Goal: Task Accomplishment & Management: Use online tool/utility

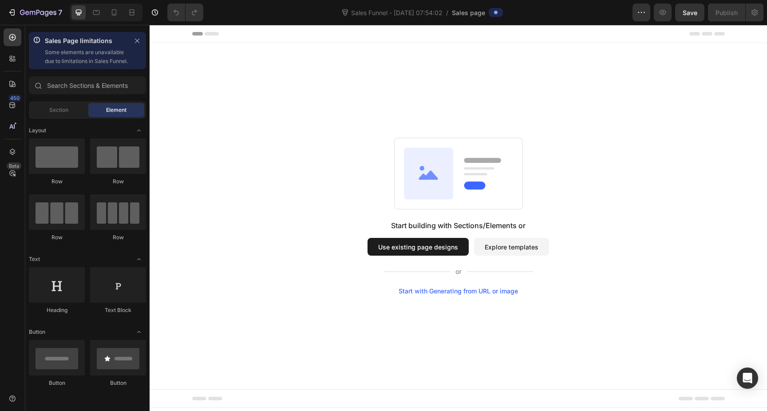
click at [511, 250] on button "Explore templates" at bounding box center [511, 247] width 75 height 18
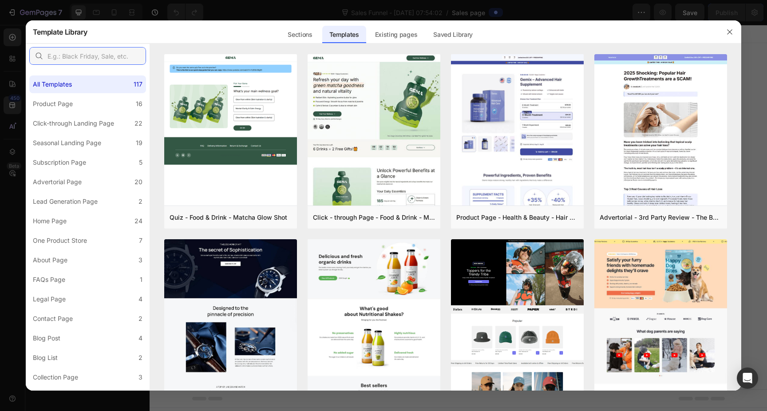
click at [92, 56] on input "text" at bounding box center [87, 56] width 117 height 18
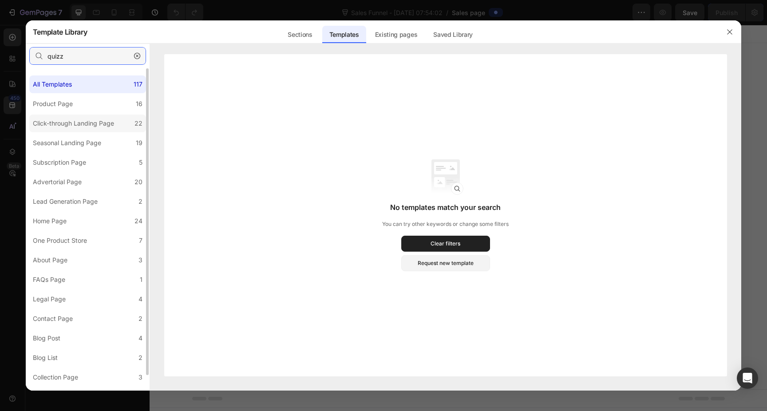
type input "quizz"
click at [105, 119] on div "Click-through Landing Page" at bounding box center [73, 123] width 81 height 11
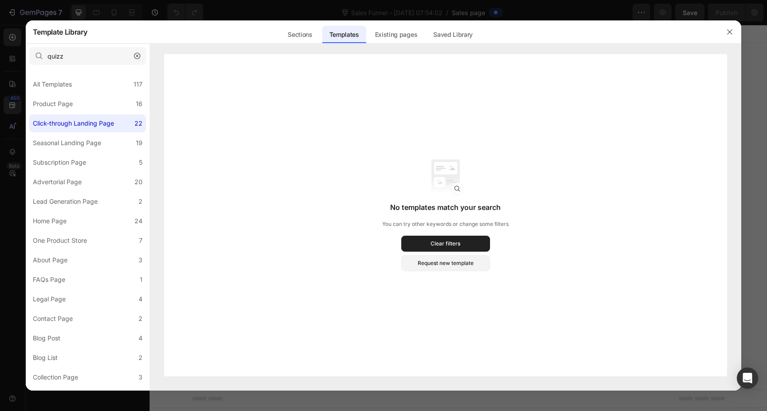
click at [134, 54] on icon "button" at bounding box center [137, 56] width 6 height 6
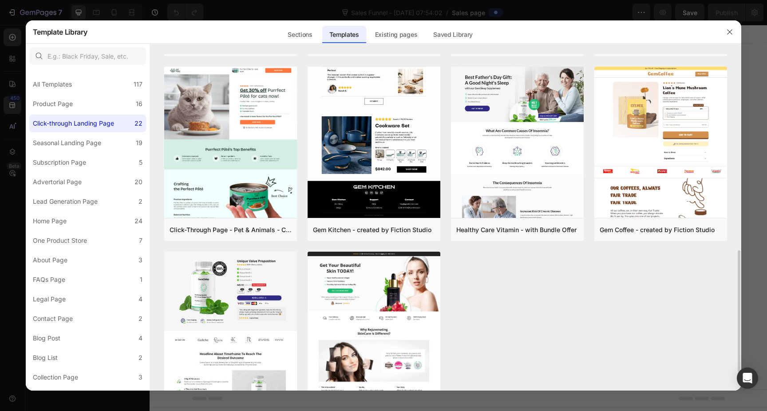
scroll to position [544, 0]
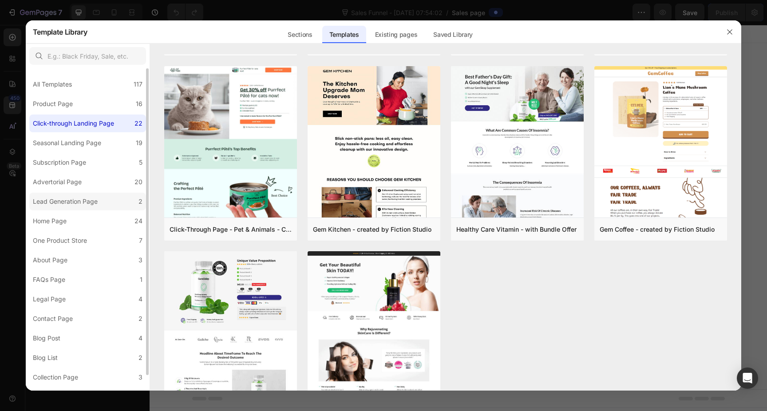
click at [88, 207] on label "Lead Generation Page 2" at bounding box center [87, 202] width 117 height 18
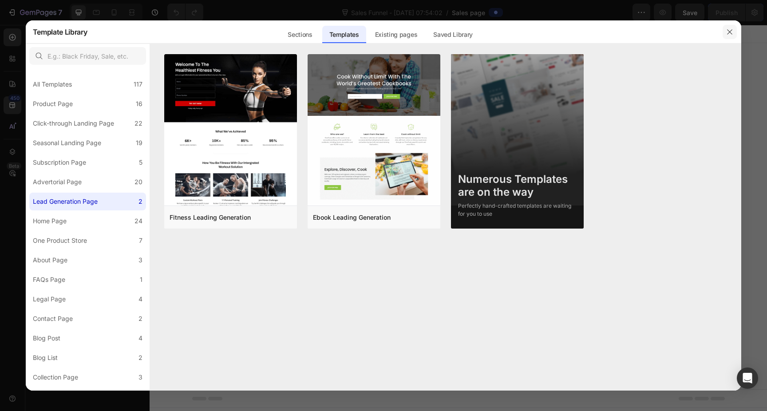
click at [730, 34] on icon "button" at bounding box center [729, 31] width 7 height 7
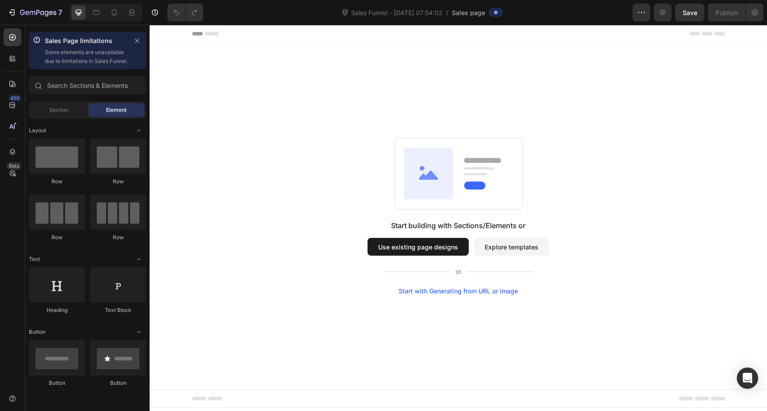
click at [422, 250] on button "Use existing page designs" at bounding box center [418, 247] width 101 height 18
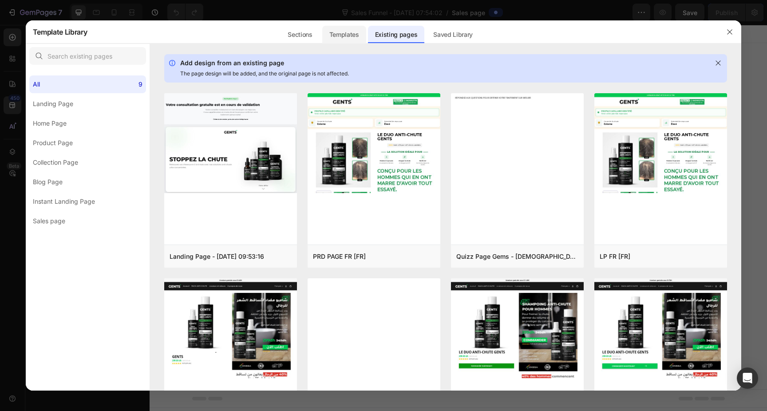
click at [351, 38] on div "Templates" at bounding box center [344, 35] width 44 height 18
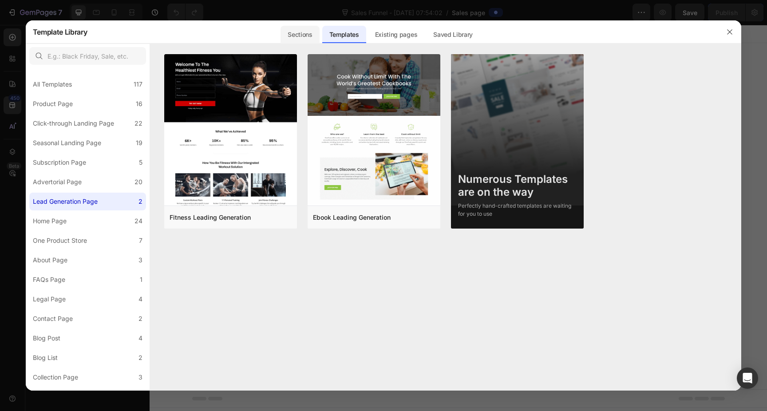
click at [304, 34] on div "Sections" at bounding box center [300, 35] width 39 height 18
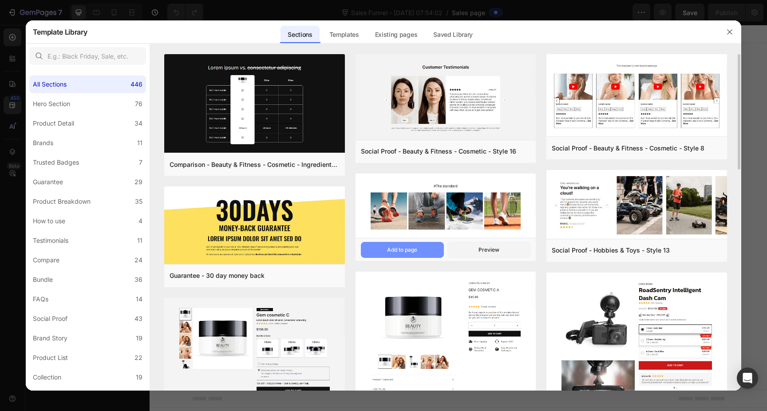
click at [420, 248] on button "Add to page" at bounding box center [402, 250] width 83 height 16
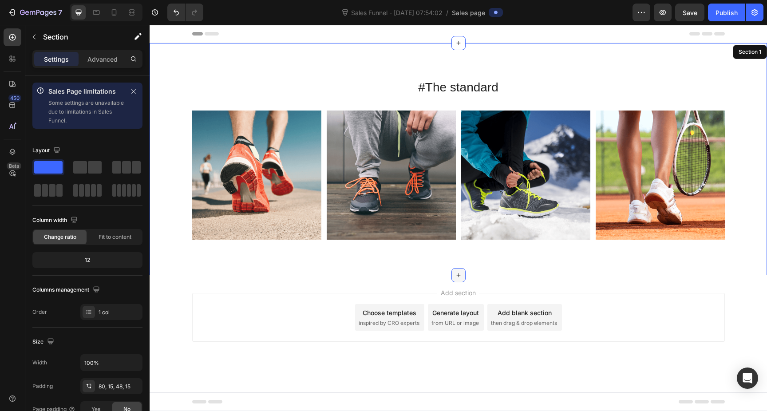
click at [463, 281] on div at bounding box center [459, 275] width 14 height 14
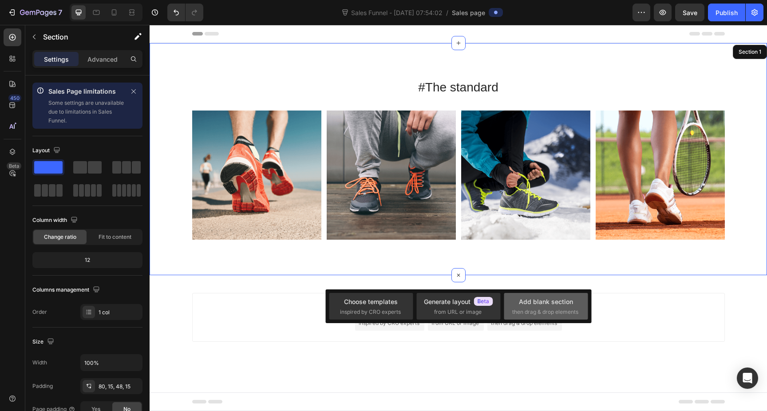
click at [550, 309] on span "then drag & drop elements" at bounding box center [545, 312] width 66 height 8
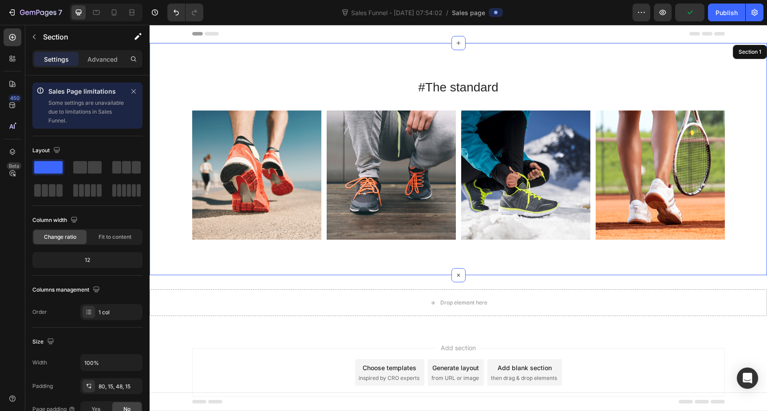
click at [674, 59] on div "#The standard Heading Image Image Image Image Image Carousel Row Section 1" at bounding box center [459, 159] width 618 height 232
click at [762, 56] on div at bounding box center [759, 52] width 11 height 11
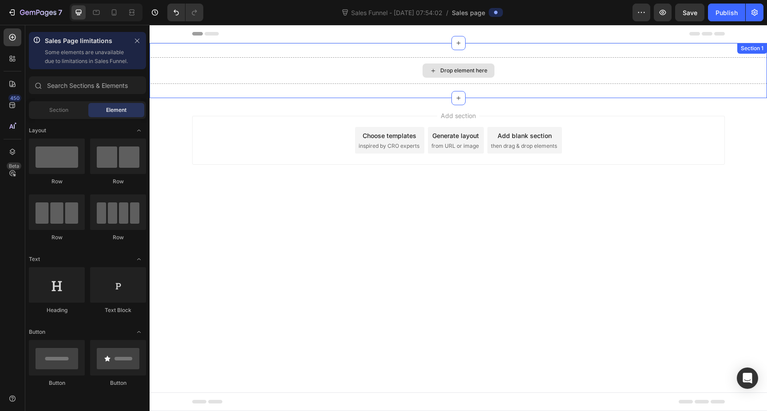
click at [468, 70] on div "Drop element here" at bounding box center [463, 70] width 47 height 7
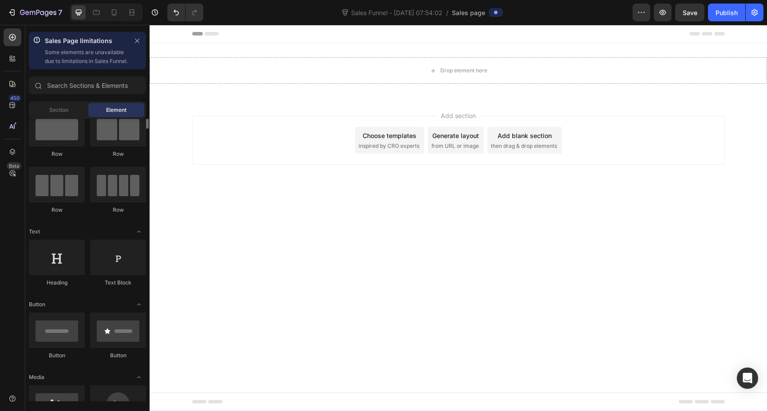
scroll to position [28, 0]
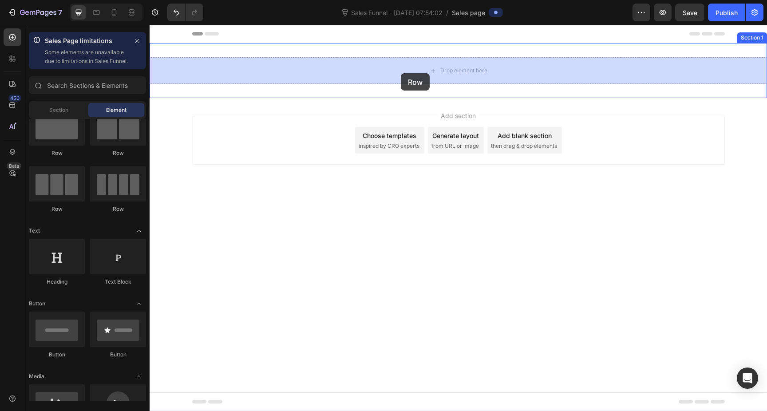
drag, startPoint x: 252, startPoint y: 177, endPoint x: 401, endPoint y: 73, distance: 181.2
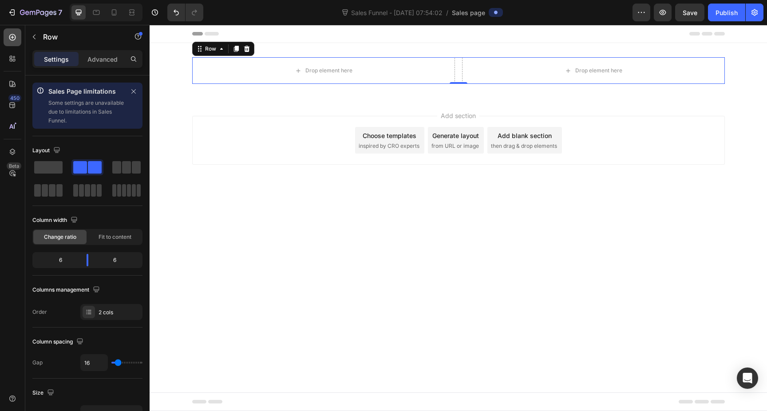
click at [14, 34] on icon at bounding box center [12, 37] width 9 height 9
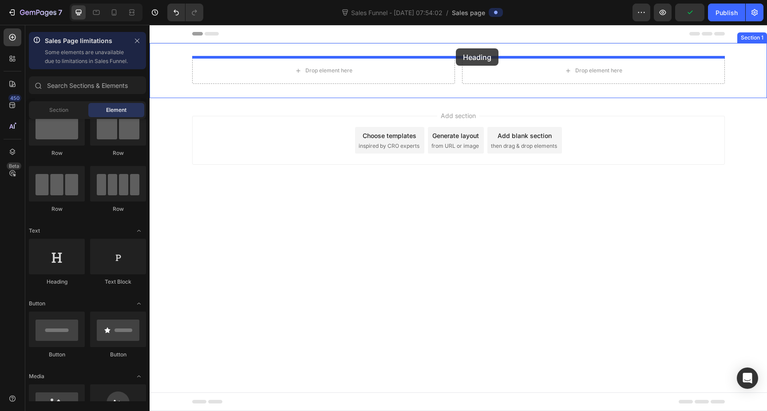
drag, startPoint x: 215, startPoint y: 291, endPoint x: 456, endPoint y: 48, distance: 341.9
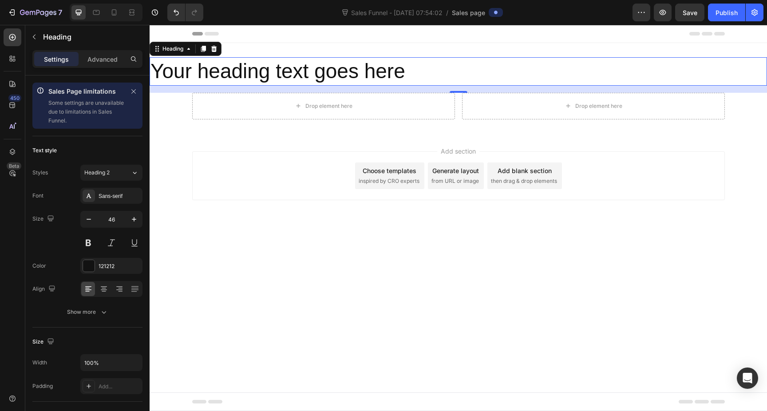
click at [285, 72] on h2 "Your heading text goes here" at bounding box center [459, 71] width 618 height 28
click at [285, 72] on p "Your heading text goes here" at bounding box center [459, 71] width 616 height 27
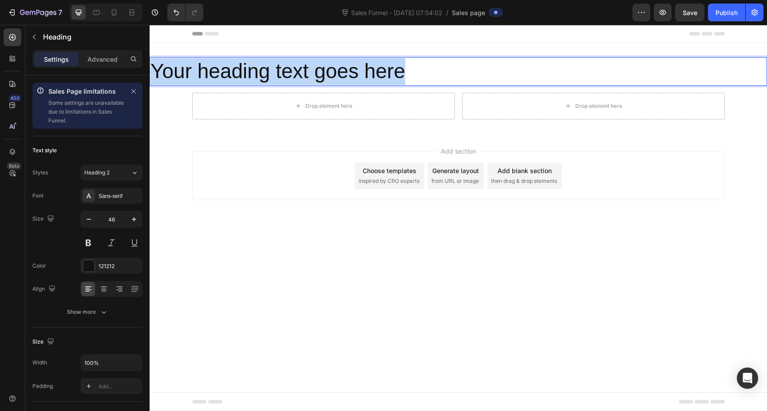
click at [285, 72] on p "Your heading text goes here" at bounding box center [459, 71] width 616 height 27
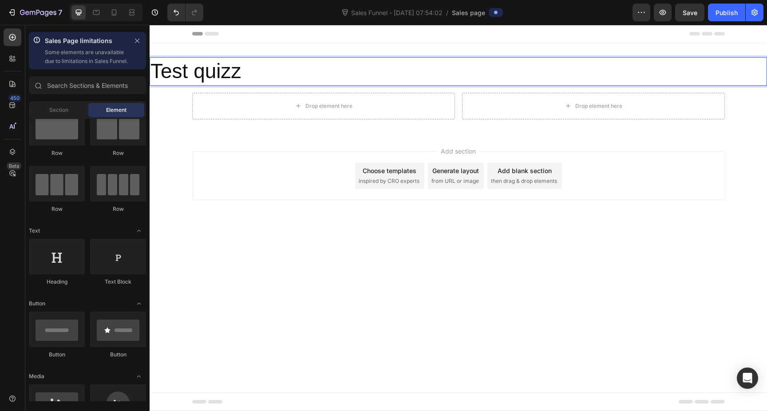
click at [286, 266] on body "Header Test quizz Heading 16 Drop element here Drop element here Row Section 1 …" at bounding box center [459, 218] width 618 height 386
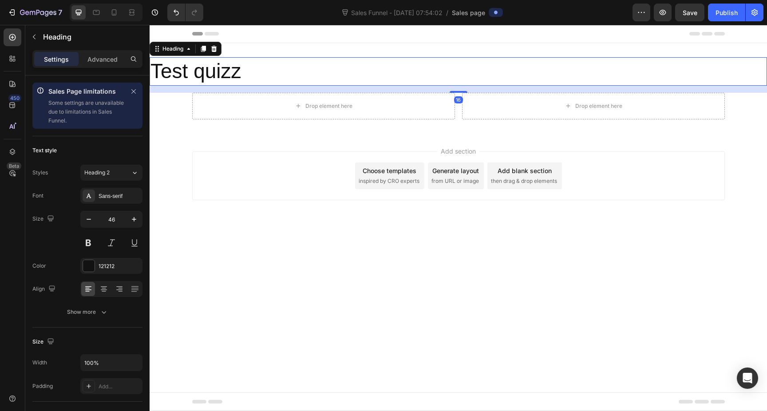
click at [240, 71] on p "Test quizz" at bounding box center [459, 71] width 616 height 27
click at [105, 288] on icon at bounding box center [104, 288] width 4 height 1
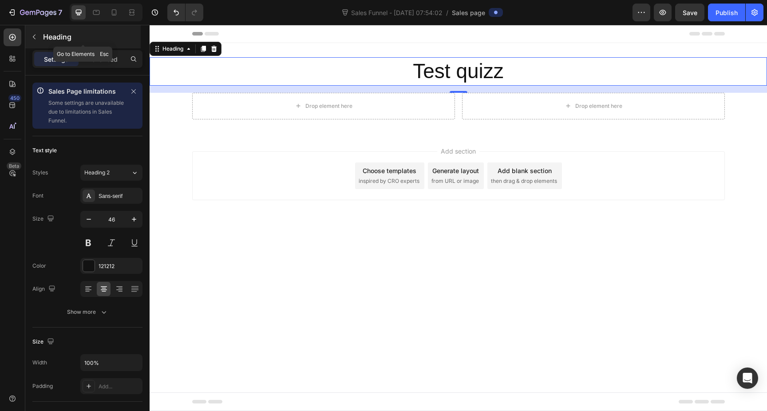
click at [33, 32] on button "button" at bounding box center [34, 37] width 14 height 14
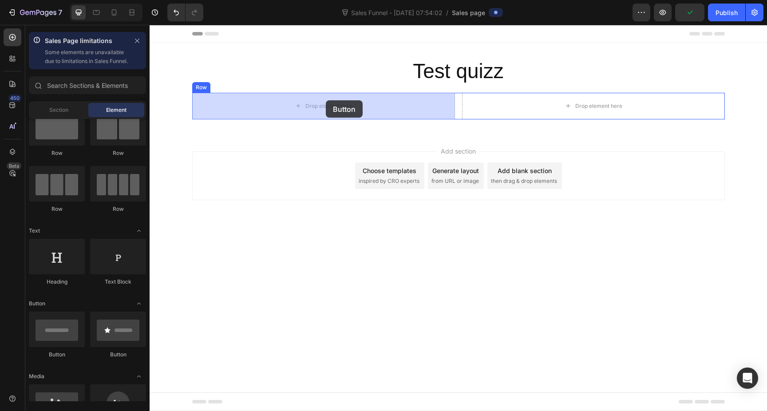
drag, startPoint x: 209, startPoint y: 360, endPoint x: 326, endPoint y: 100, distance: 284.4
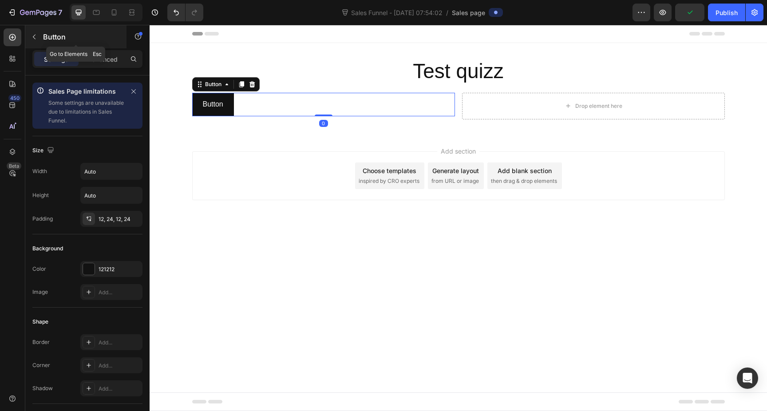
click at [38, 40] on button "button" at bounding box center [34, 37] width 14 height 14
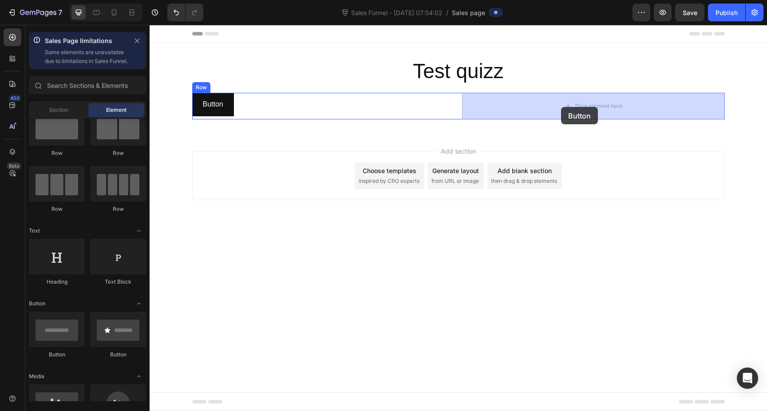
drag, startPoint x: 212, startPoint y: 369, endPoint x: 561, endPoint y: 107, distance: 437.0
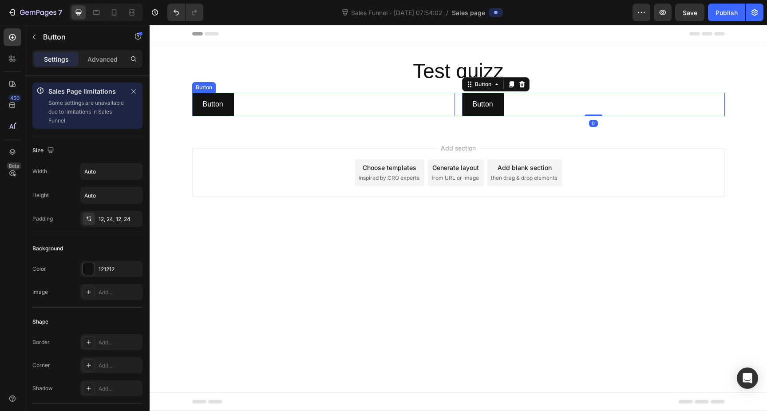
click at [410, 101] on div "Button Button" at bounding box center [323, 105] width 263 height 24
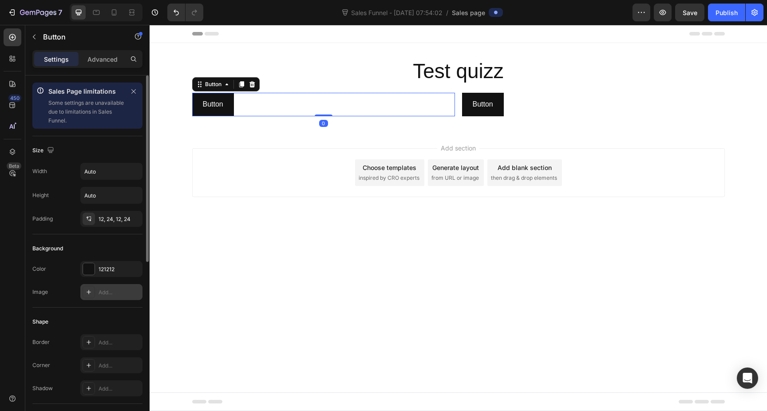
scroll to position [337, 0]
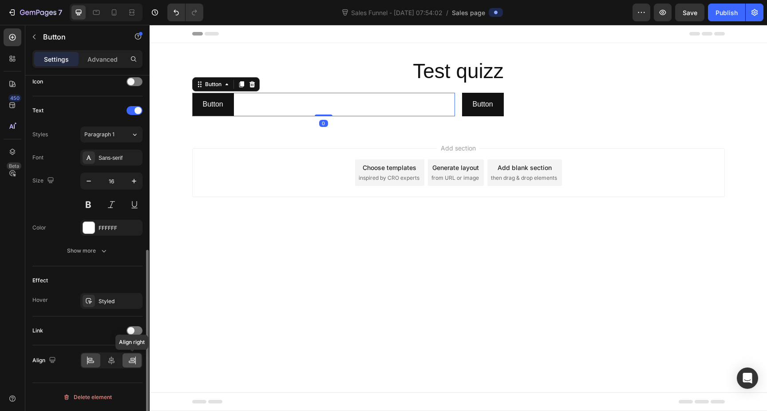
click at [131, 357] on icon at bounding box center [132, 360] width 9 height 9
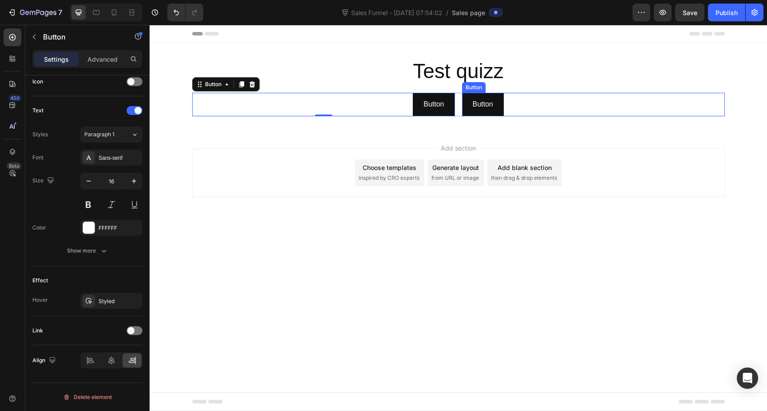
click at [565, 105] on div "Button Button" at bounding box center [593, 105] width 263 height 24
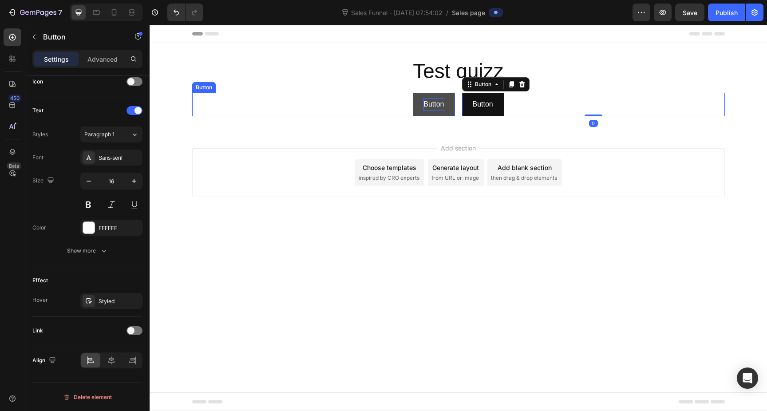
click at [444, 108] on p "Button" at bounding box center [434, 104] width 20 height 13
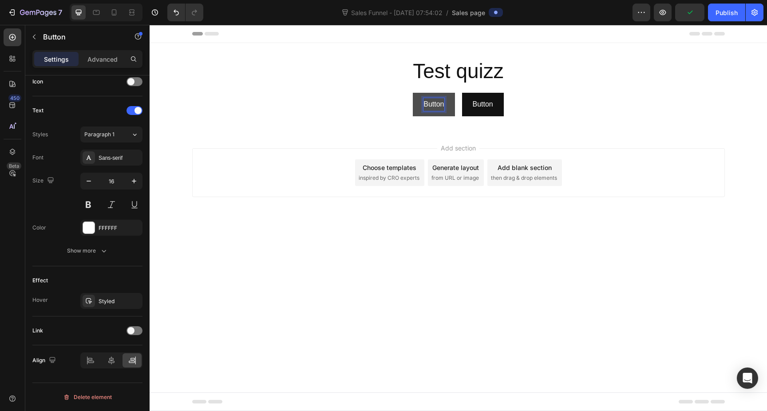
click at [438, 108] on p "Button" at bounding box center [434, 104] width 20 height 13
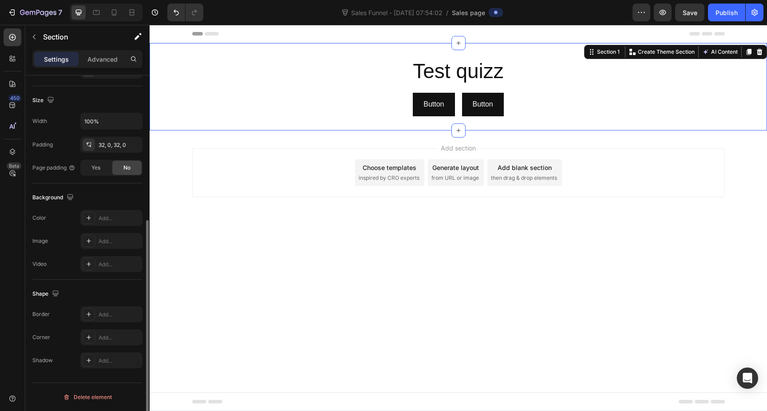
click at [731, 51] on div "Test quizz Heading Button Button Button Button Row Section 1 Create Theme Secti…" at bounding box center [459, 86] width 618 height 87
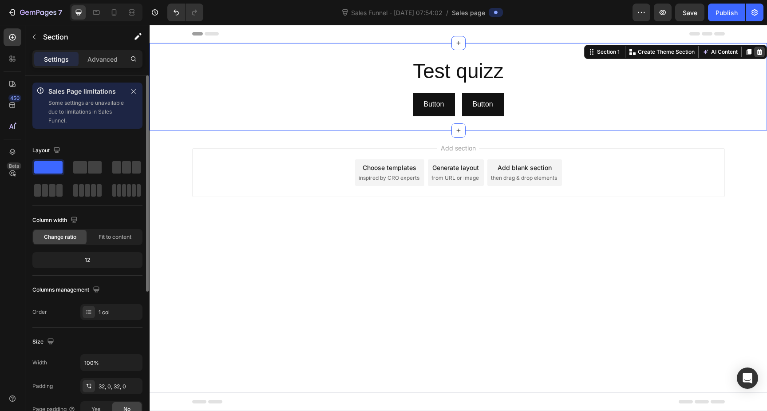
click at [762, 53] on icon at bounding box center [759, 51] width 7 height 7
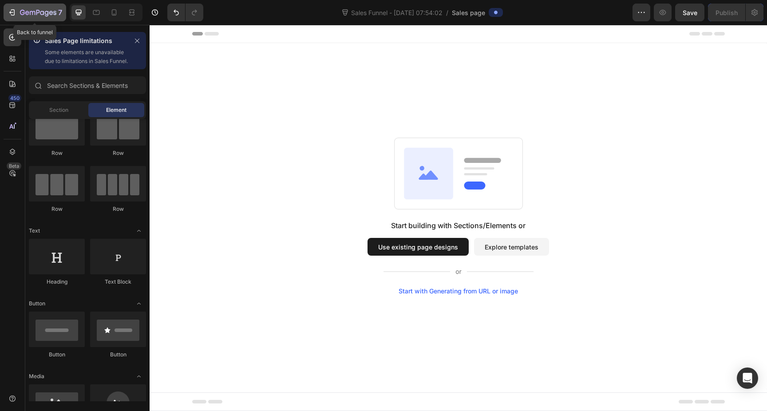
click at [23, 8] on div "7" at bounding box center [41, 12] width 42 height 11
